Goal: Information Seeking & Learning: Check status

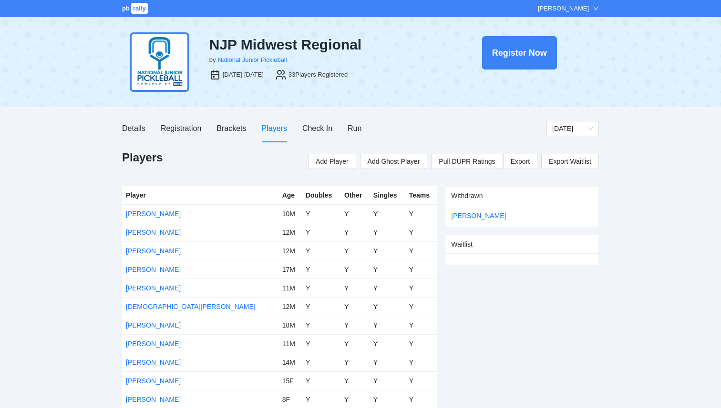
click at [142, 9] on span "rally" at bounding box center [139, 8] width 17 height 11
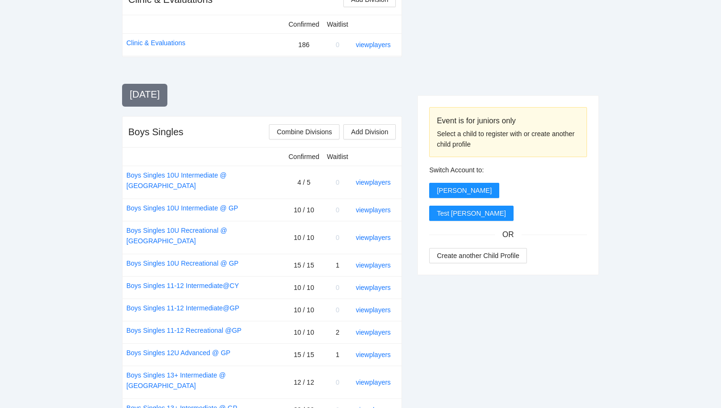
scroll to position [278, 0]
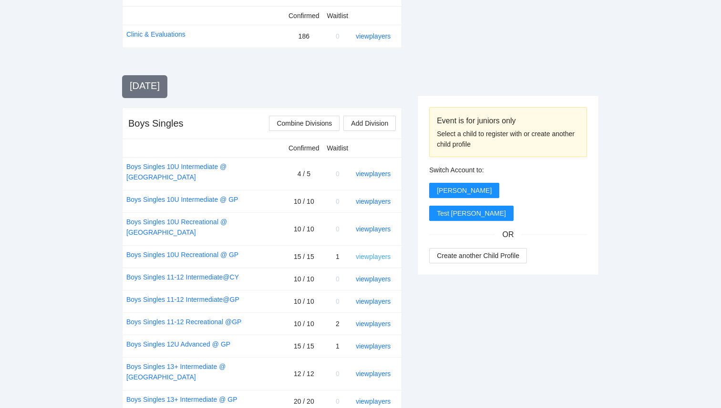
click at [372, 253] on link "view players" at bounding box center [373, 257] width 35 height 8
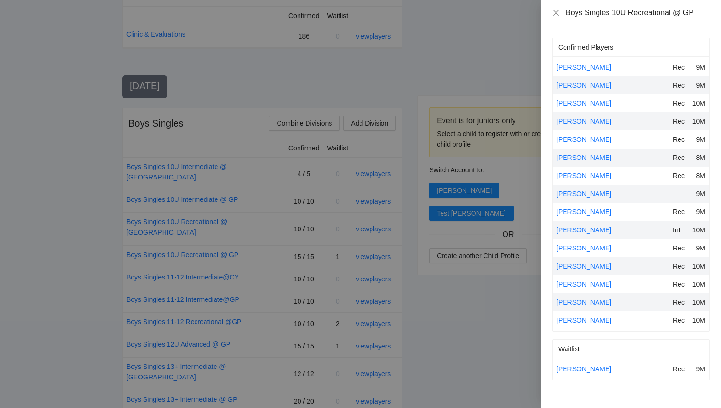
click at [485, 374] on div at bounding box center [360, 204] width 721 height 408
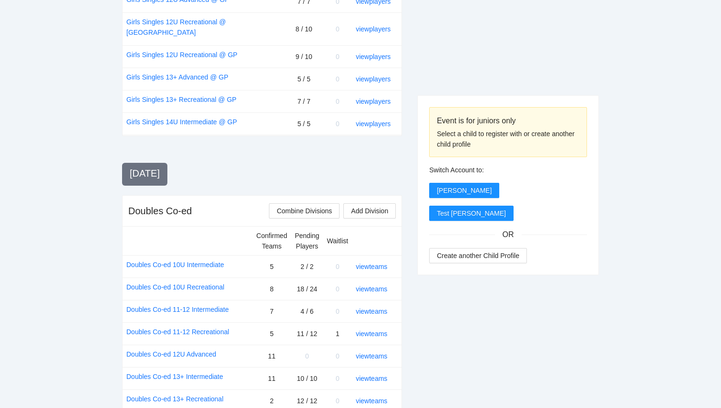
scroll to position [915, 0]
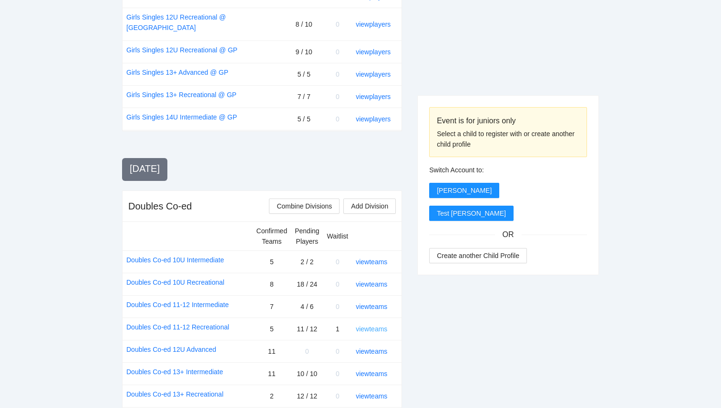
click at [373, 326] on link "view teams" at bounding box center [371, 330] width 31 height 8
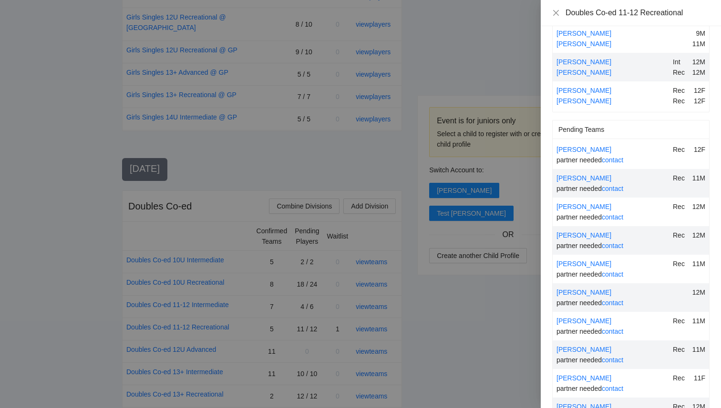
scroll to position [200, 0]
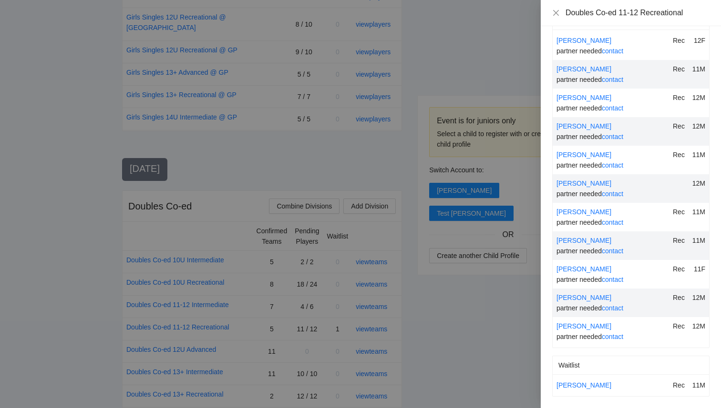
click at [463, 343] on div at bounding box center [360, 204] width 721 height 408
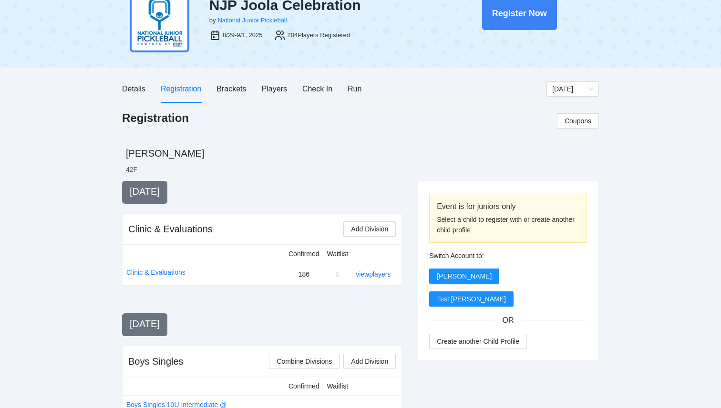
scroll to position [0, 0]
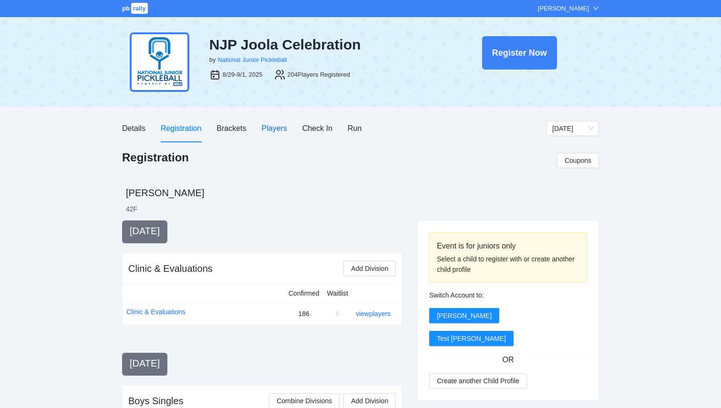
click at [268, 128] on div "Players" at bounding box center [274, 128] width 25 height 12
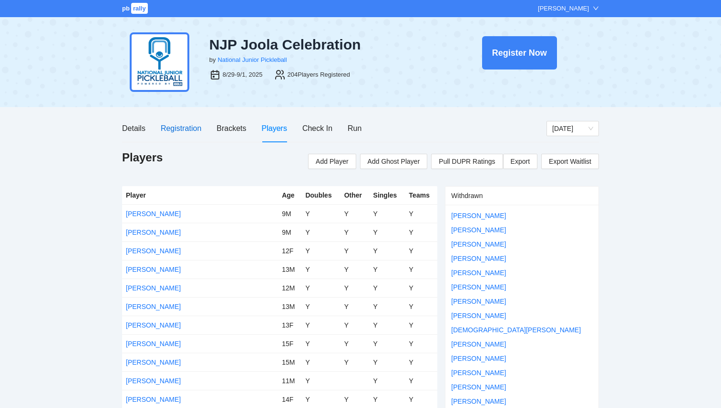
click at [172, 125] on div "Registration" at bounding box center [181, 128] width 41 height 12
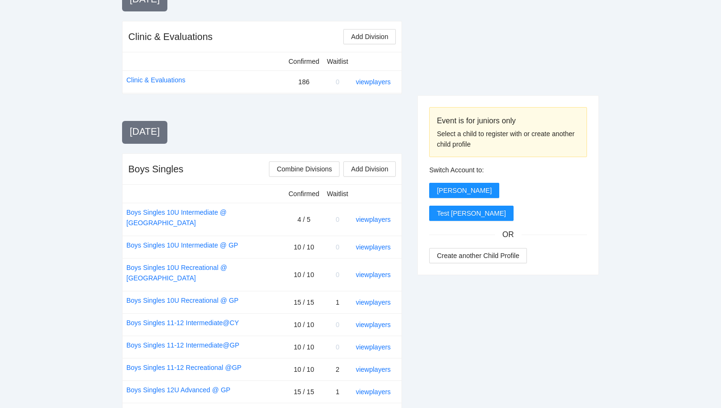
scroll to position [234, 0]
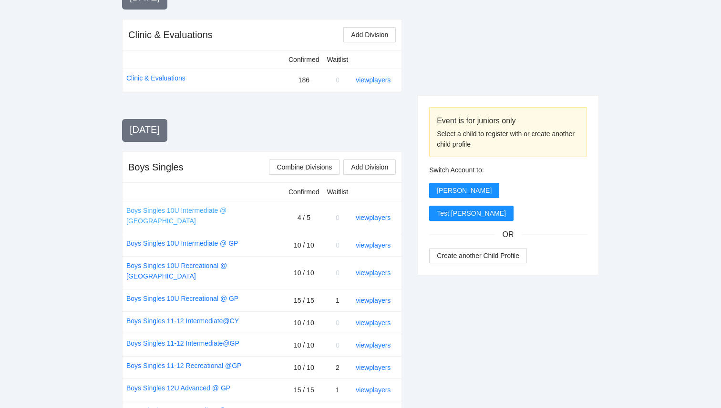
click at [202, 212] on link "Boys Singles 10U Intermediate @ CY" at bounding box center [203, 215] width 154 height 21
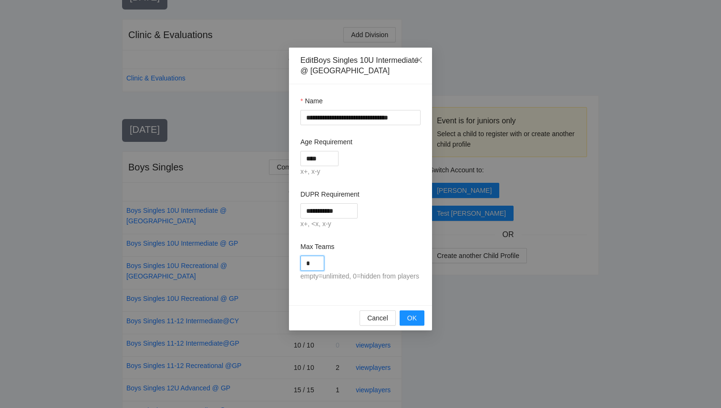
drag, startPoint x: 312, startPoint y: 261, endPoint x: 288, endPoint y: 257, distance: 23.7
click at [289, 258] on div "**********" at bounding box center [360, 194] width 143 height 221
type input "*"
click at [379, 255] on div "Max Teams" at bounding box center [360, 249] width 120 height 14
click at [414, 324] on span "OK" at bounding box center [412, 318] width 10 height 10
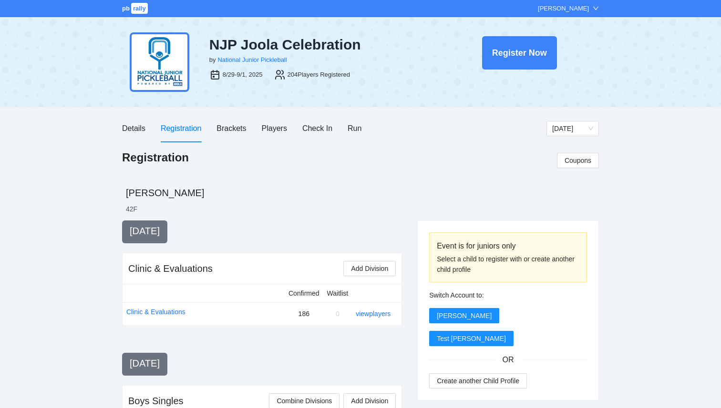
click at [133, 8] on span "rally" at bounding box center [139, 8] width 17 height 11
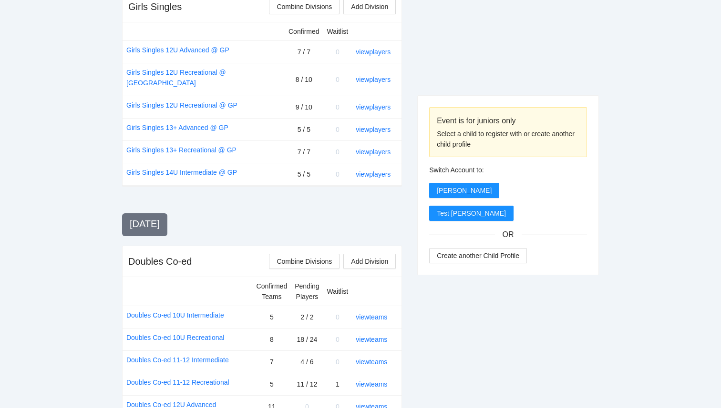
scroll to position [902, 0]
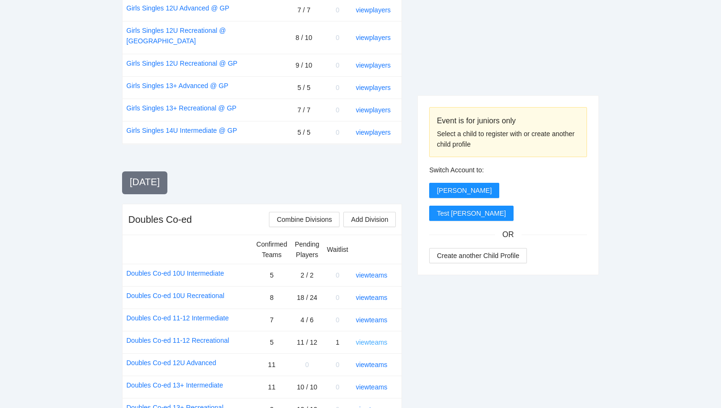
click at [368, 339] on link "view teams" at bounding box center [371, 343] width 31 height 8
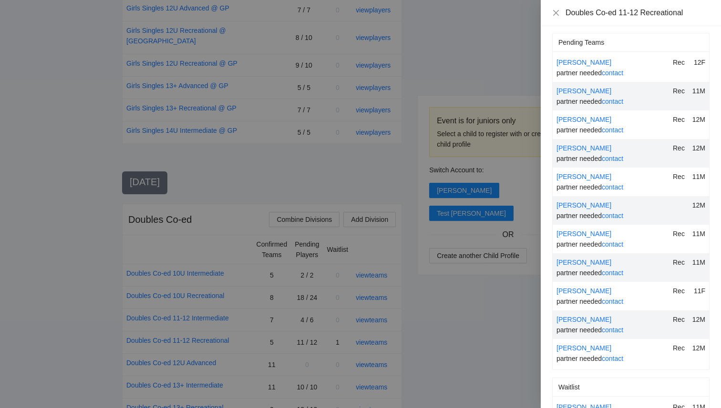
scroll to position [177, 0]
click at [484, 306] on div at bounding box center [360, 204] width 721 height 408
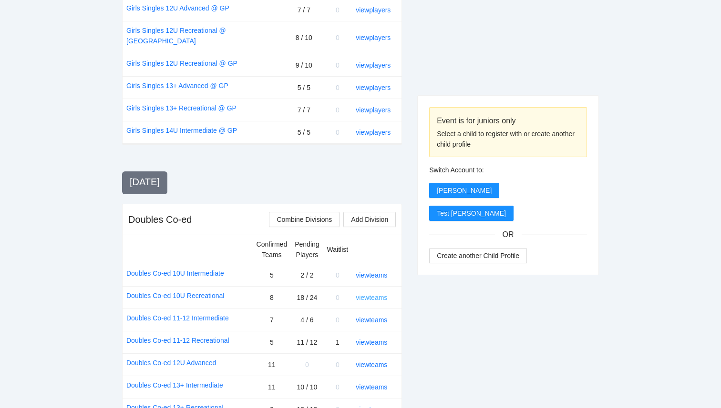
click at [365, 294] on link "view teams" at bounding box center [371, 298] width 31 height 8
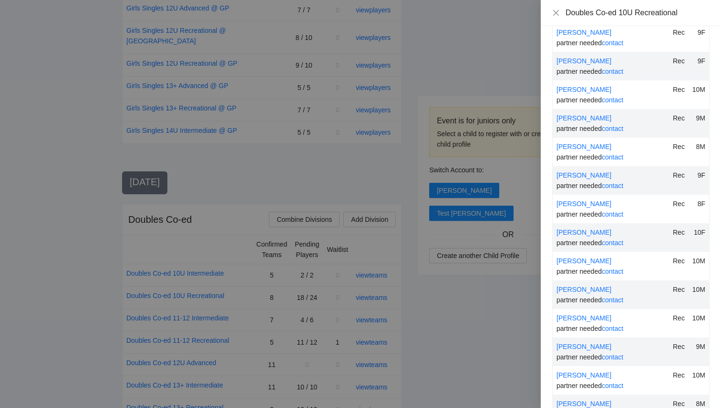
scroll to position [438, 0]
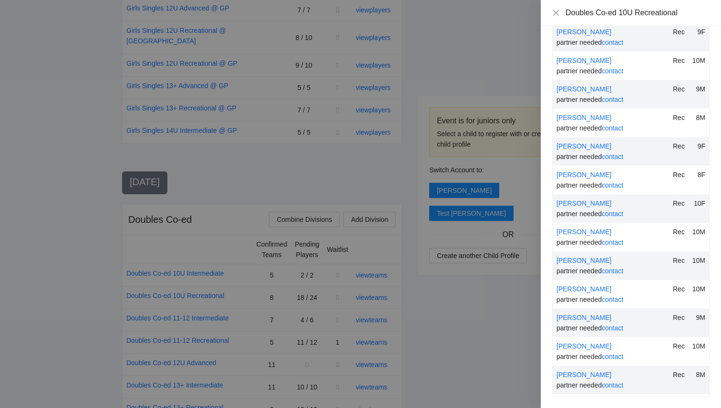
click at [483, 345] on div at bounding box center [360, 204] width 721 height 408
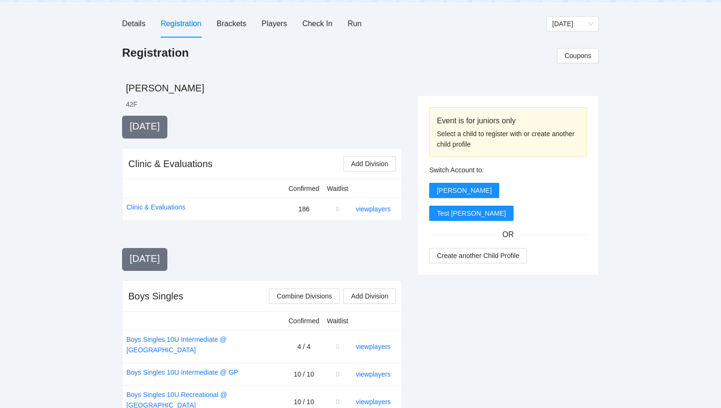
scroll to position [21, 0]
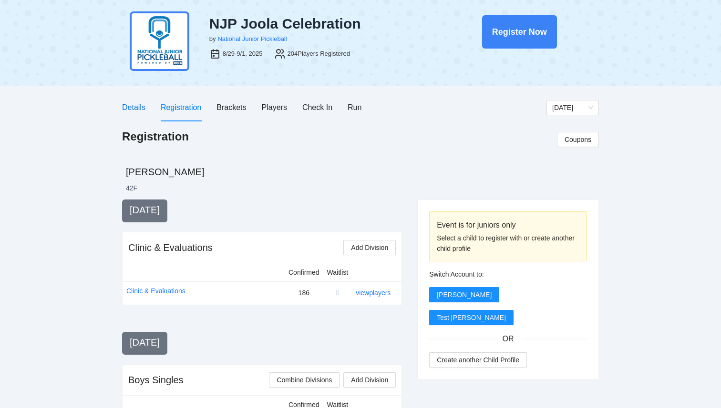
click at [136, 109] on div "Details" at bounding box center [133, 108] width 23 height 12
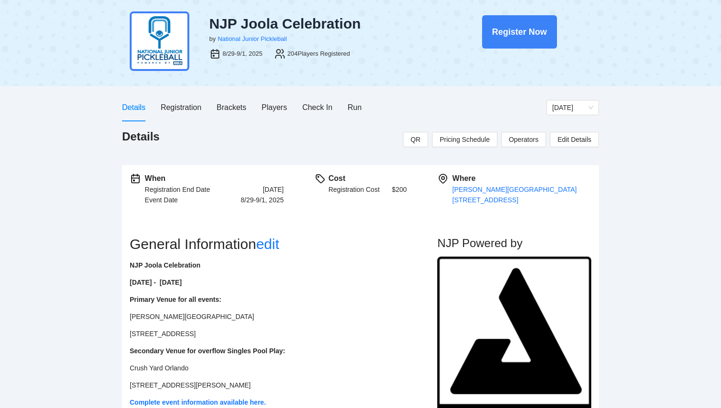
scroll to position [0, 0]
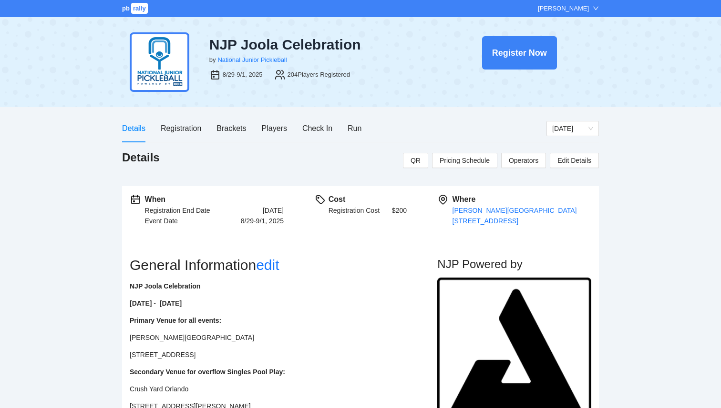
click at [125, 12] on div "pb rally" at bounding box center [135, 9] width 27 height 10
click at [135, 10] on span "rally" at bounding box center [139, 8] width 17 height 11
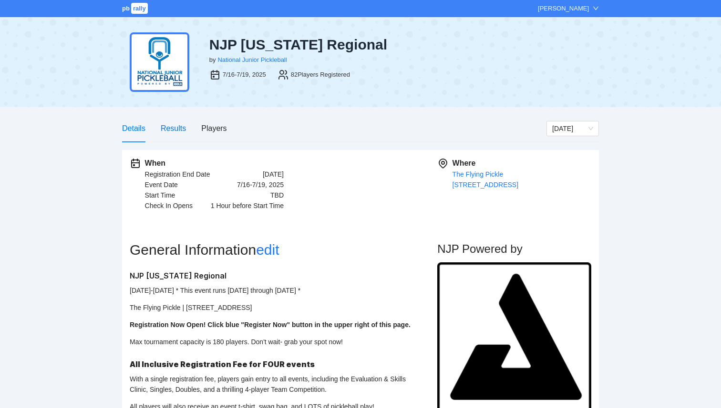
click at [177, 126] on div "Results" at bounding box center [173, 128] width 25 height 12
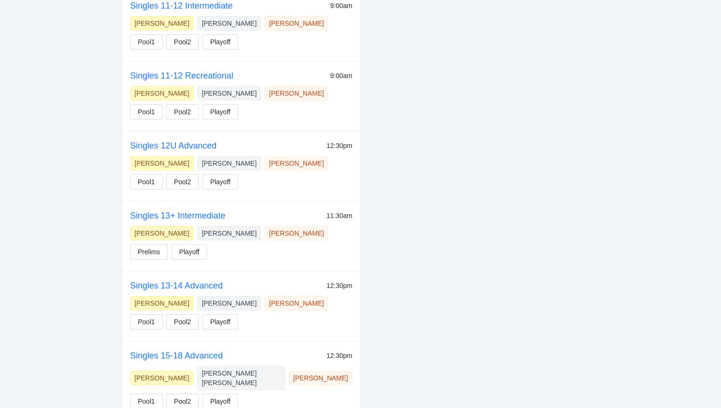
scroll to position [379, 0]
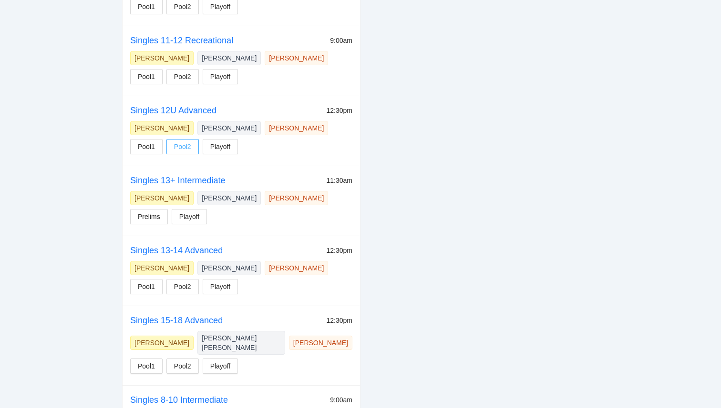
click at [189, 146] on span "Pool2" at bounding box center [182, 147] width 17 height 10
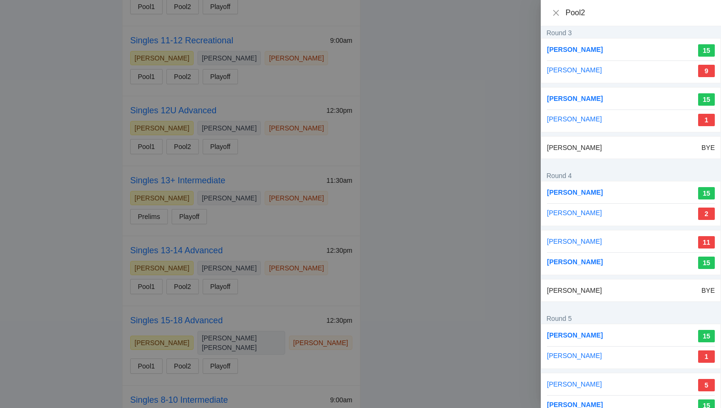
scroll to position [352, 0]
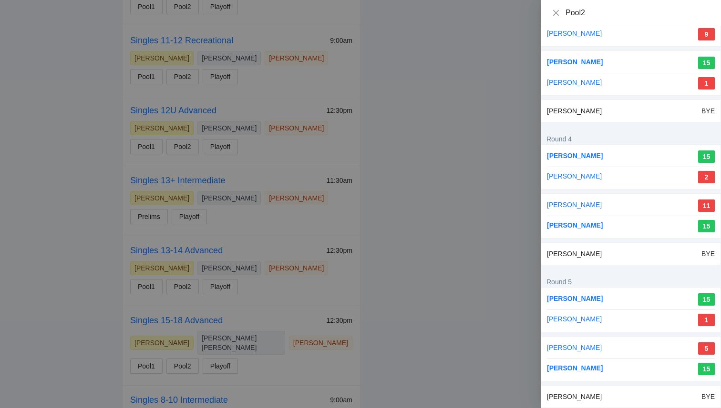
click at [400, 263] on div at bounding box center [360, 204] width 721 height 408
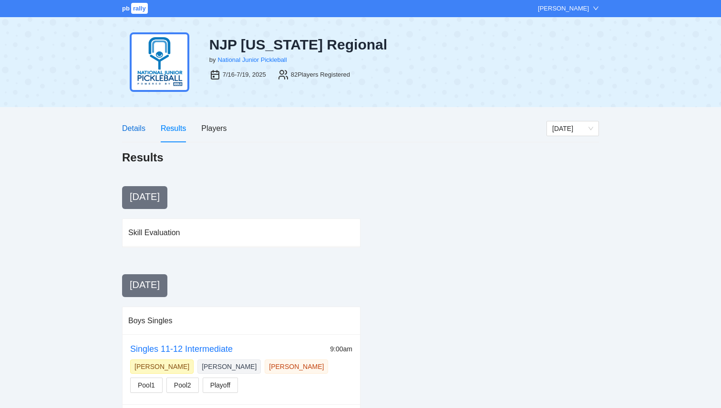
click at [135, 131] on div "Details" at bounding box center [133, 128] width 23 height 12
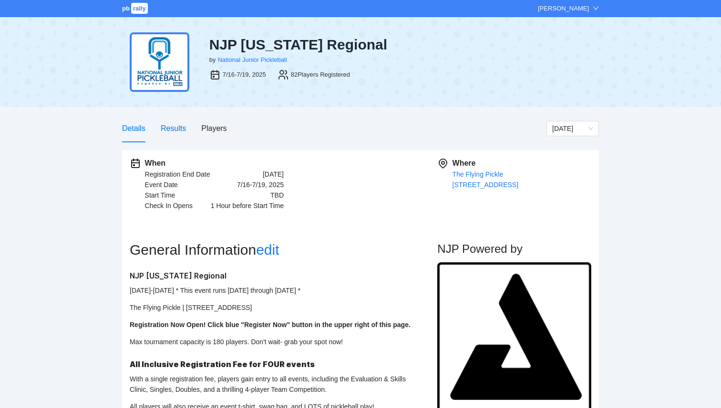
click at [183, 124] on div "Results" at bounding box center [173, 128] width 25 height 12
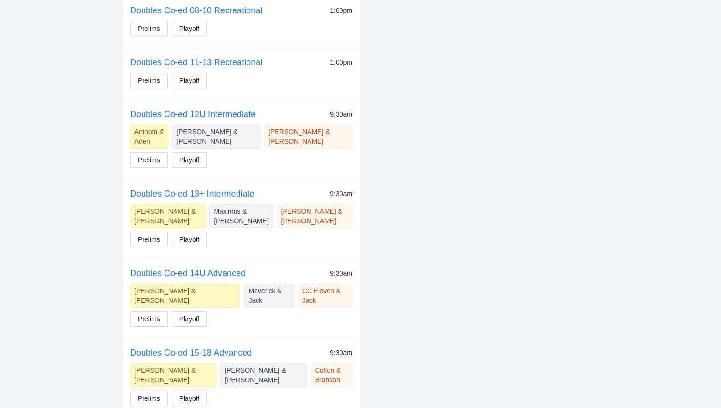
scroll to position [1045, 0]
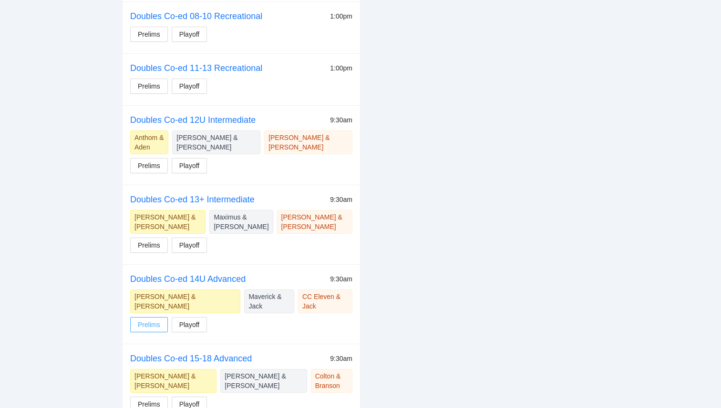
click at [155, 320] on span "Prelims" at bounding box center [149, 325] width 22 height 10
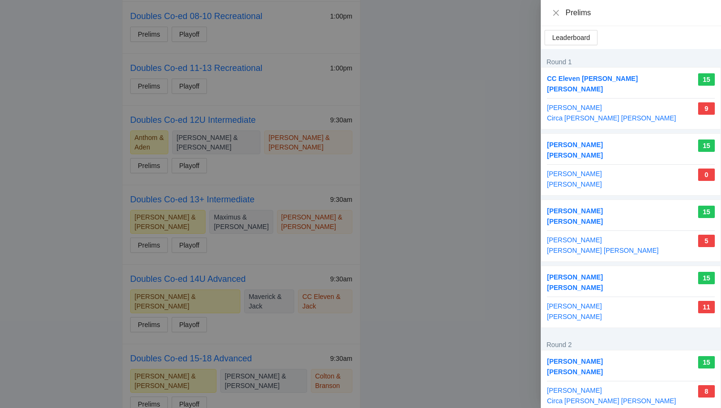
click at [401, 216] on div at bounding box center [360, 204] width 721 height 408
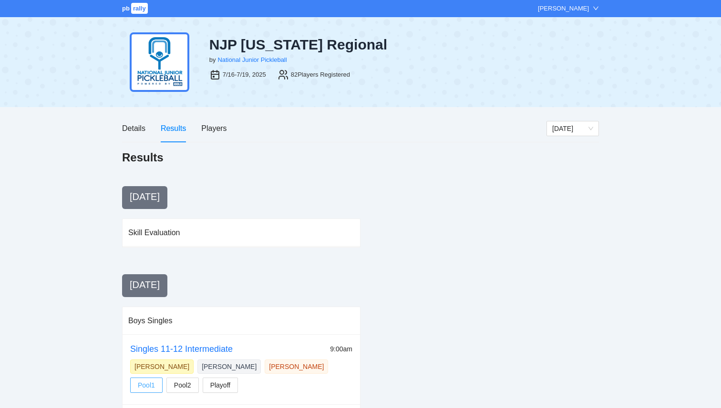
click at [144, 390] on button "Pool1" at bounding box center [146, 385] width 32 height 15
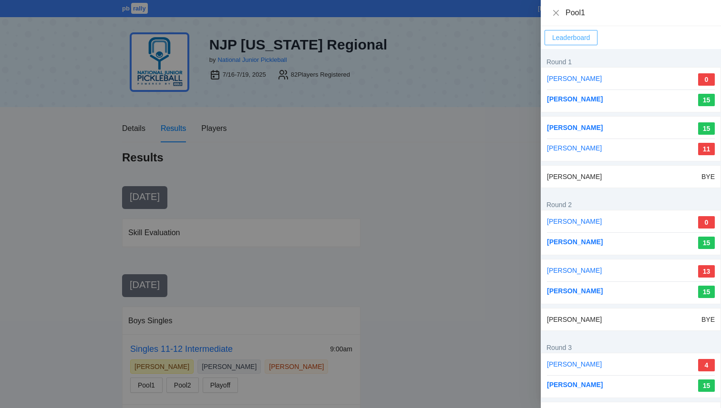
click at [570, 35] on span "Leaderboard" at bounding box center [571, 37] width 38 height 10
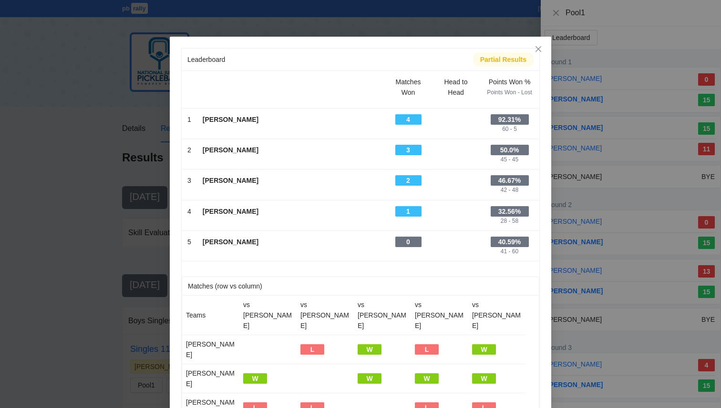
scroll to position [8, 0]
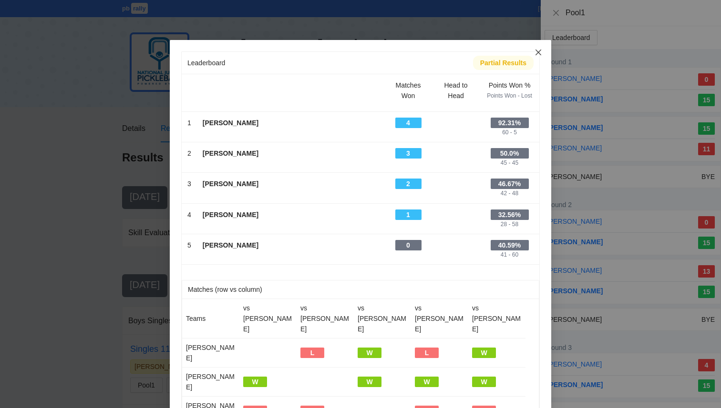
click at [537, 50] on icon "close" at bounding box center [538, 53] width 8 height 8
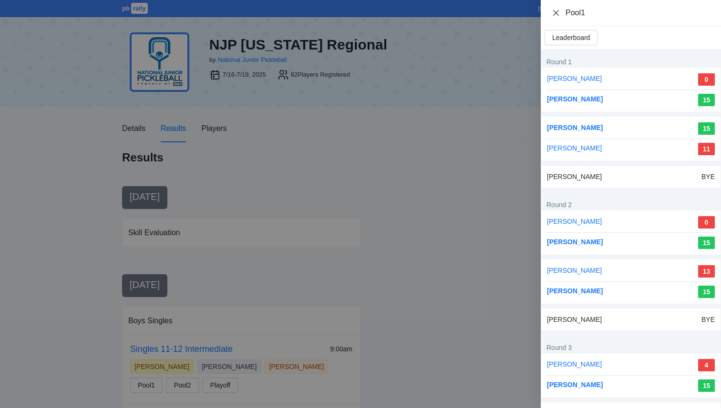
click at [554, 13] on icon "close" at bounding box center [556, 13] width 8 height 8
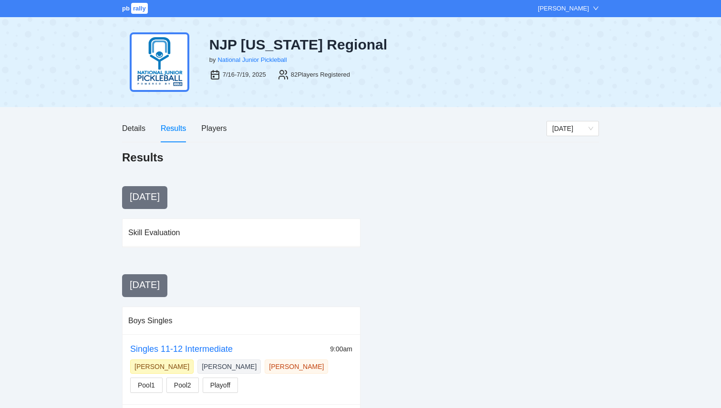
click at [133, 7] on span "rally" at bounding box center [139, 8] width 17 height 11
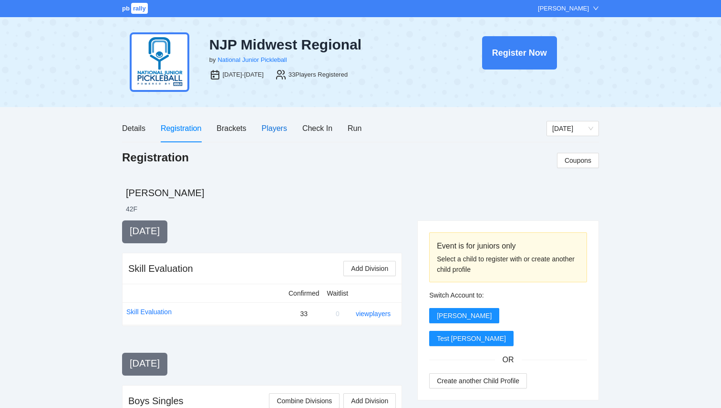
click at [278, 133] on div "Players" at bounding box center [274, 128] width 25 height 12
